Goal: Task Accomplishment & Management: Manage account settings

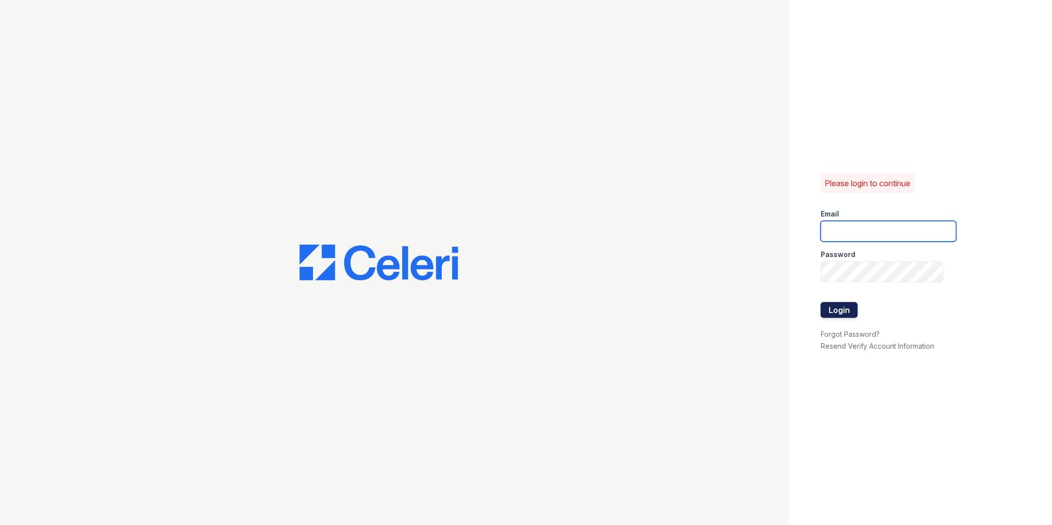
type input "[EMAIL_ADDRESS][DOMAIN_NAME]"
click at [827, 305] on button "Login" at bounding box center [839, 310] width 37 height 16
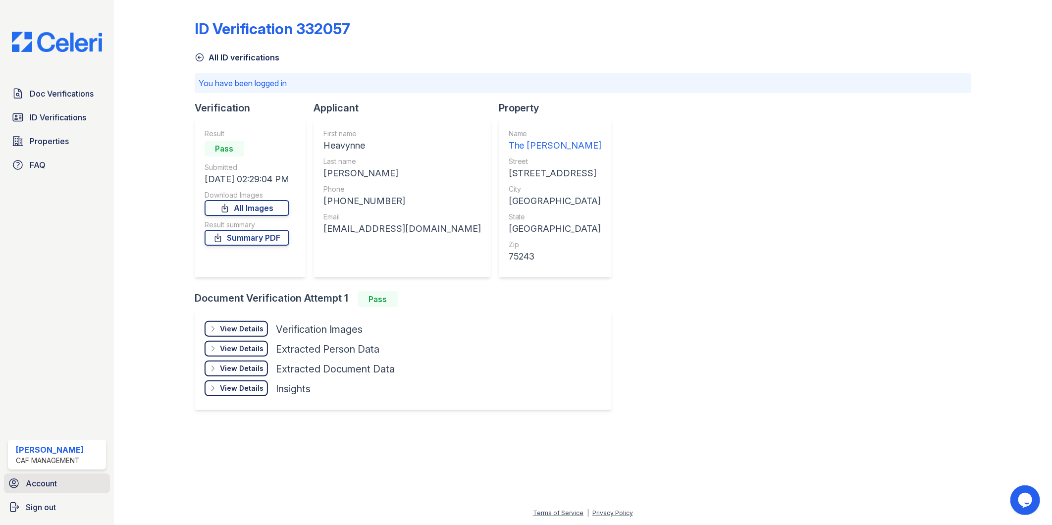
drag, startPoint x: 30, startPoint y: 487, endPoint x: 12, endPoint y: 487, distance: 17.8
click at [30, 487] on span "Account" at bounding box center [41, 484] width 31 height 12
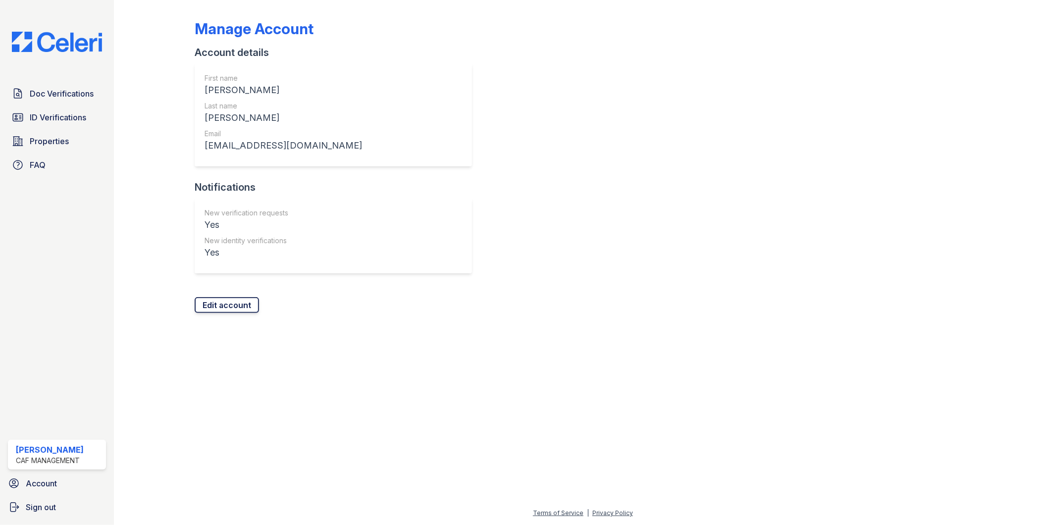
click at [220, 301] on link "Edit account" at bounding box center [227, 305] width 64 height 16
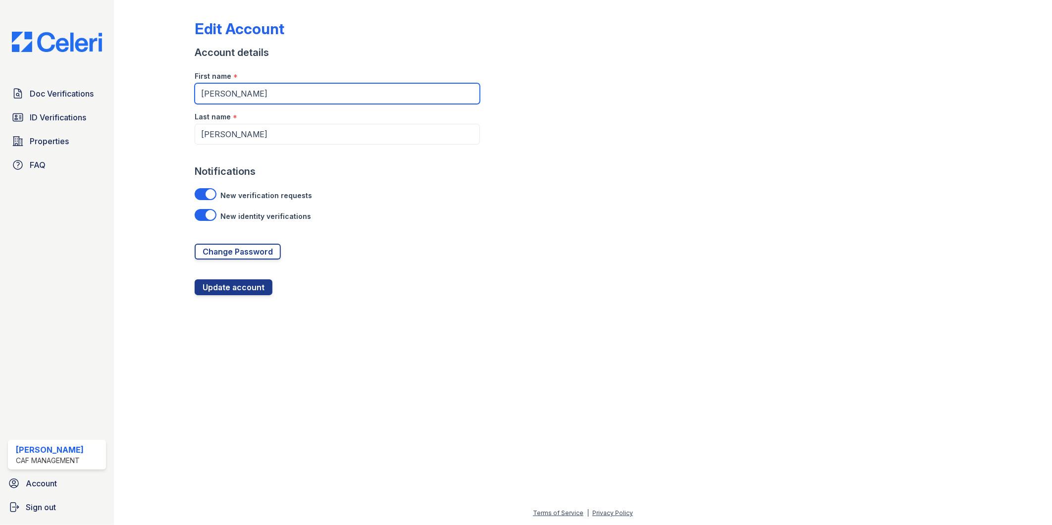
drag, startPoint x: 181, startPoint y: 90, endPoint x: 147, endPoint y: 91, distance: 34.2
click at [147, 91] on div "Edit Account Account details First name * Angelica Last name * Castillo Notific…" at bounding box center [583, 155] width 906 height 311
type input "Jessica"
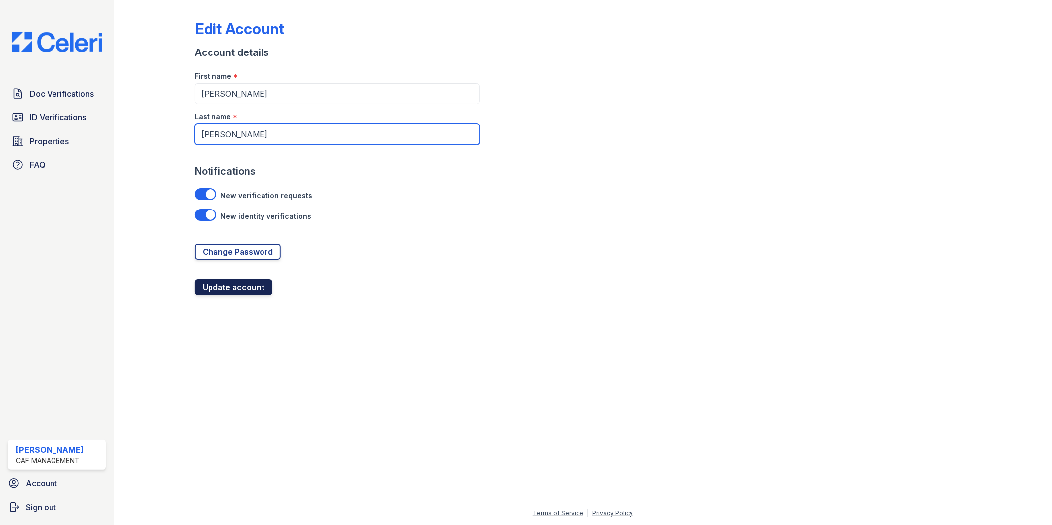
type input "Martinez"
click at [234, 288] on button "Update account" at bounding box center [234, 287] width 78 height 16
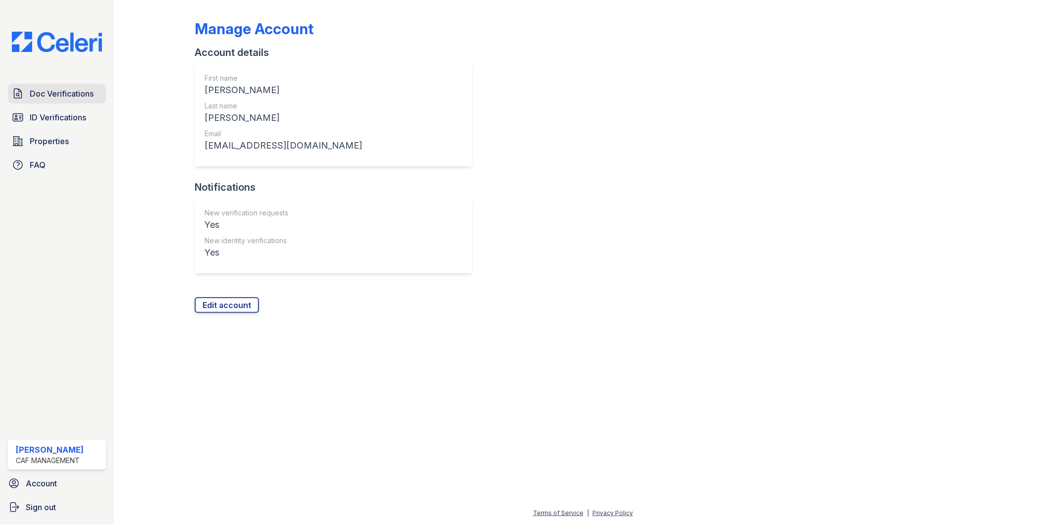
click at [73, 92] on span "Doc Verifications" at bounding box center [62, 94] width 64 height 12
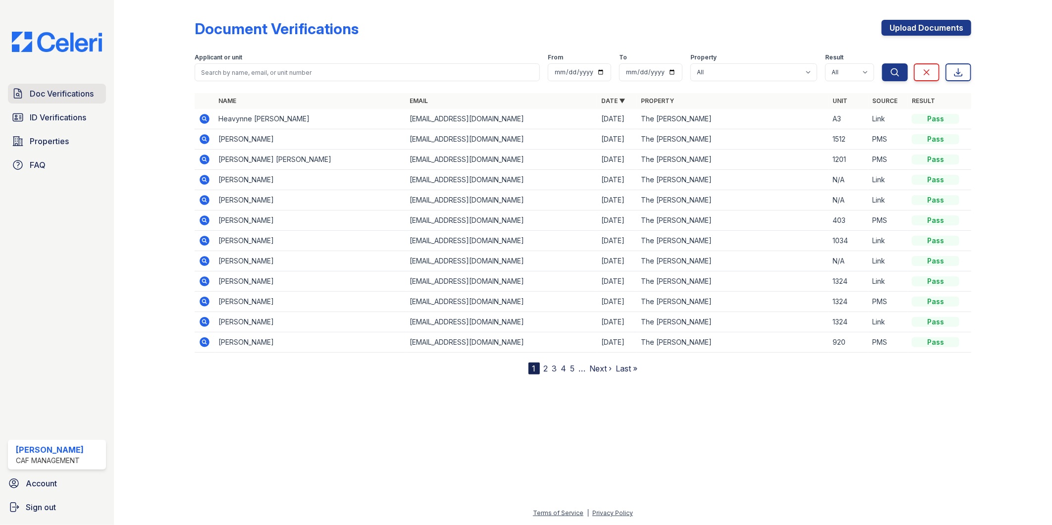
drag, startPoint x: 70, startPoint y: 118, endPoint x: 62, endPoint y: 87, distance: 31.7
click at [70, 117] on span "ID Verifications" at bounding box center [58, 117] width 56 height 12
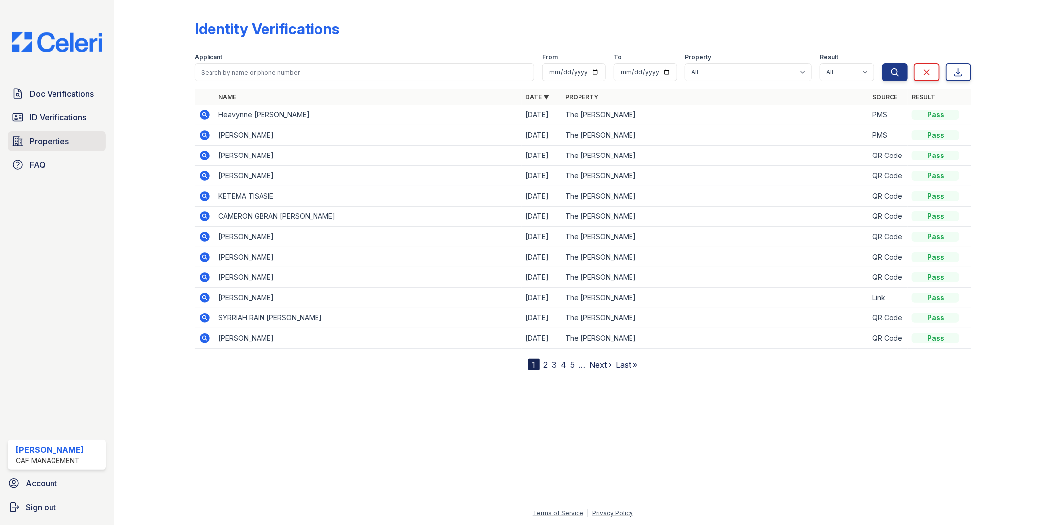
click at [59, 146] on span "Properties" at bounding box center [49, 141] width 39 height 12
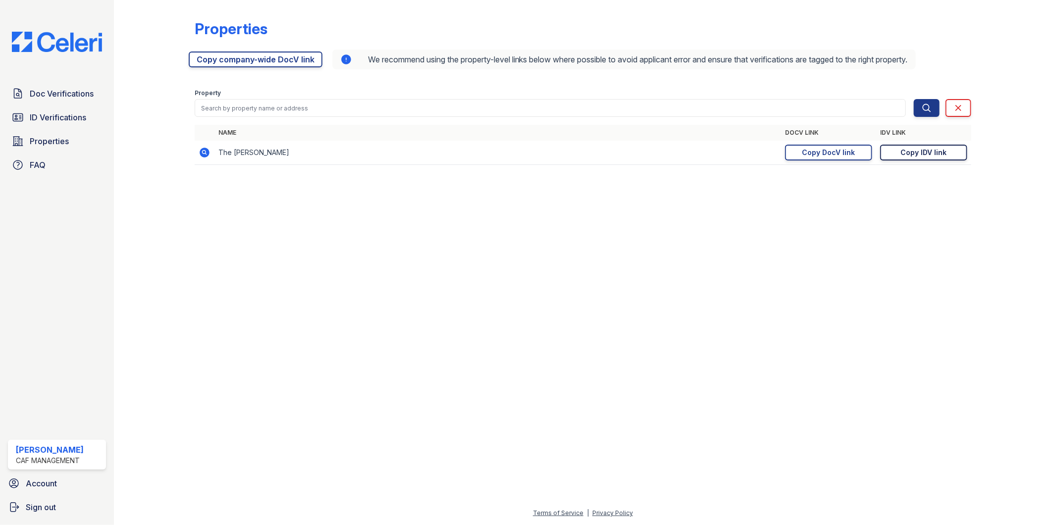
click at [907, 152] on div "Copy IDV link" at bounding box center [924, 153] width 46 height 10
click at [650, 409] on div at bounding box center [583, 349] width 906 height 317
click at [824, 518] on div "Terms of Service | Privacy Policy" at bounding box center [583, 516] width 906 height 18
click at [819, 482] on div at bounding box center [583, 349] width 906 height 317
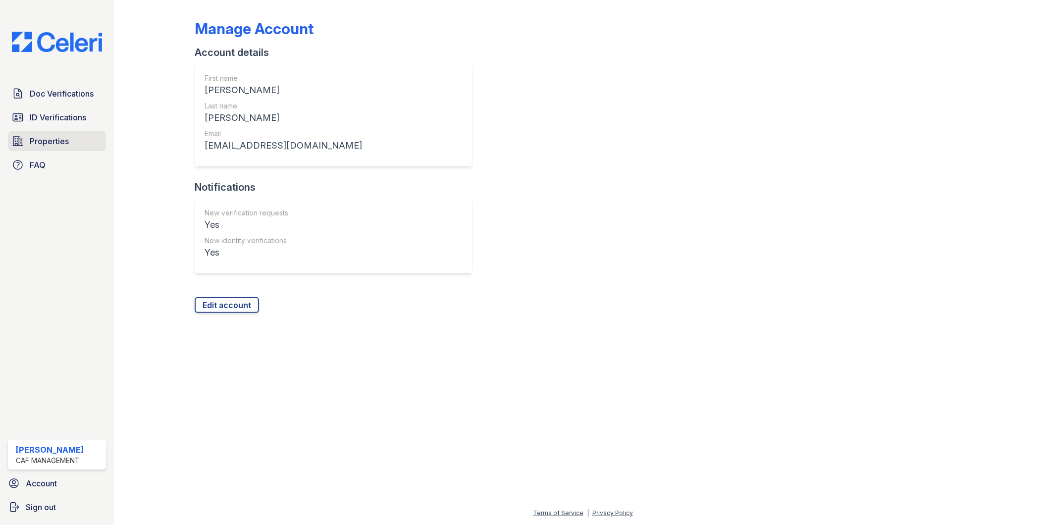
click at [33, 140] on span "Properties" at bounding box center [49, 141] width 39 height 12
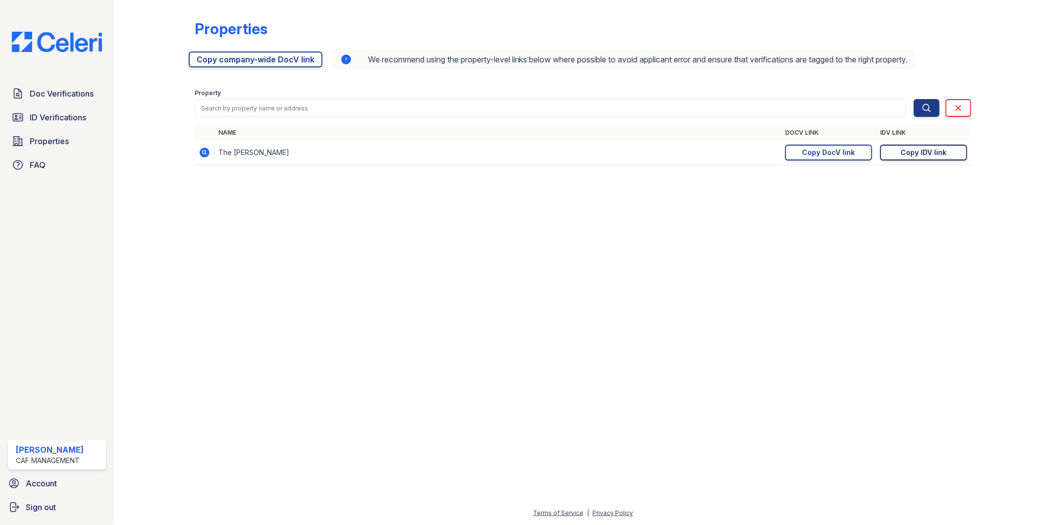
click at [910, 155] on div "Copy IDV link" at bounding box center [924, 153] width 46 height 10
